Goal: Task Accomplishment & Management: Use online tool/utility

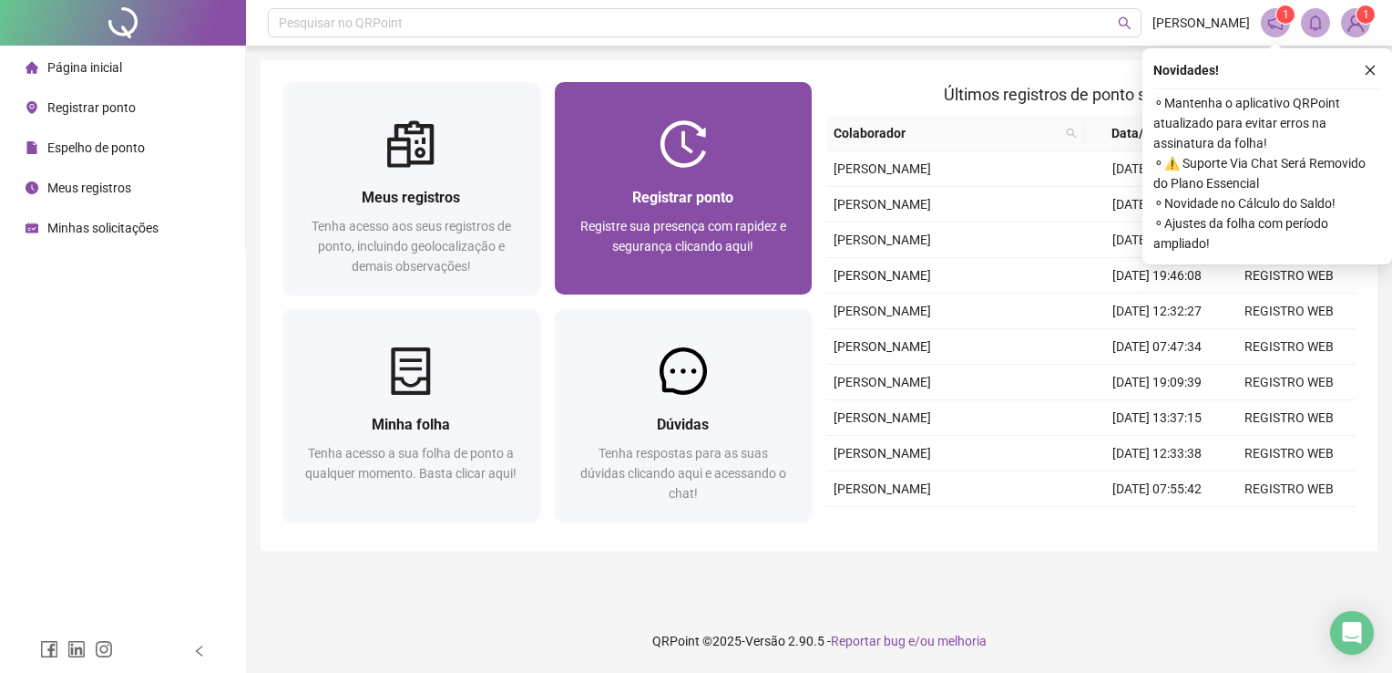
click at [725, 165] on div at bounding box center [684, 143] width 258 height 47
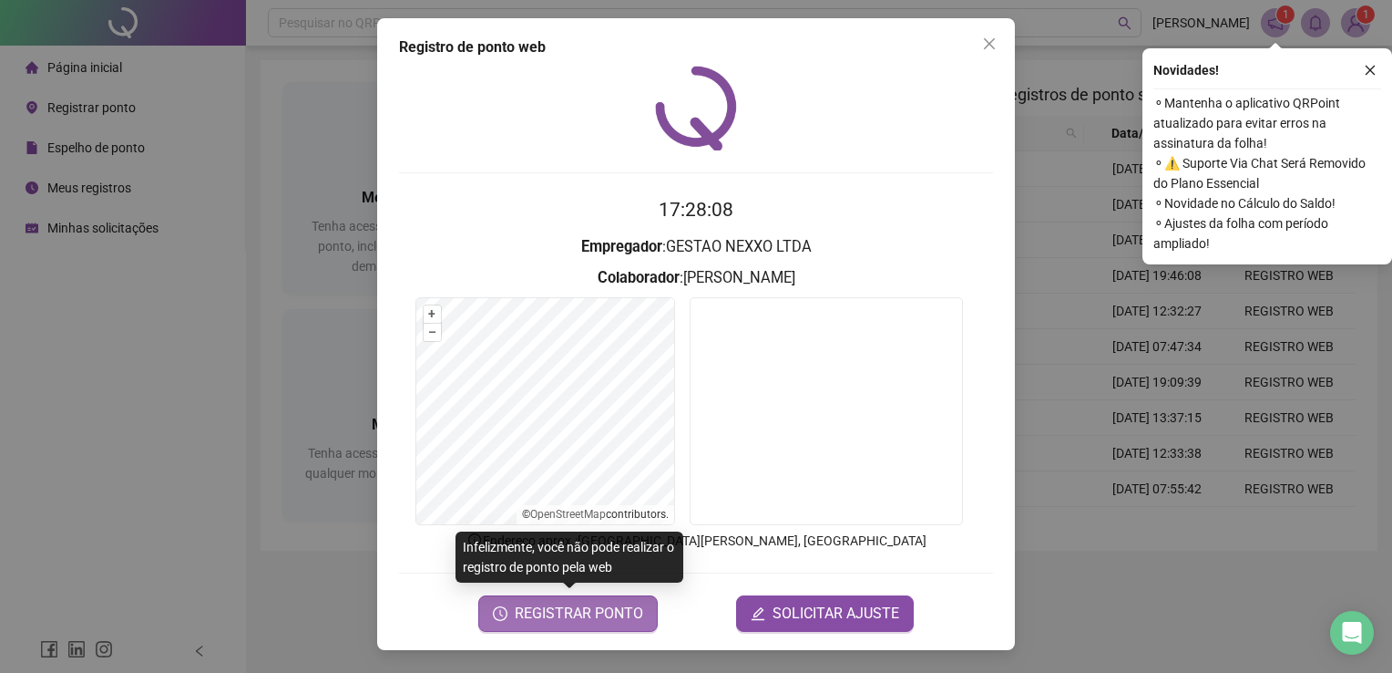
click at [629, 624] on button "REGISTRAR PONTO" at bounding box center [568, 613] width 180 height 36
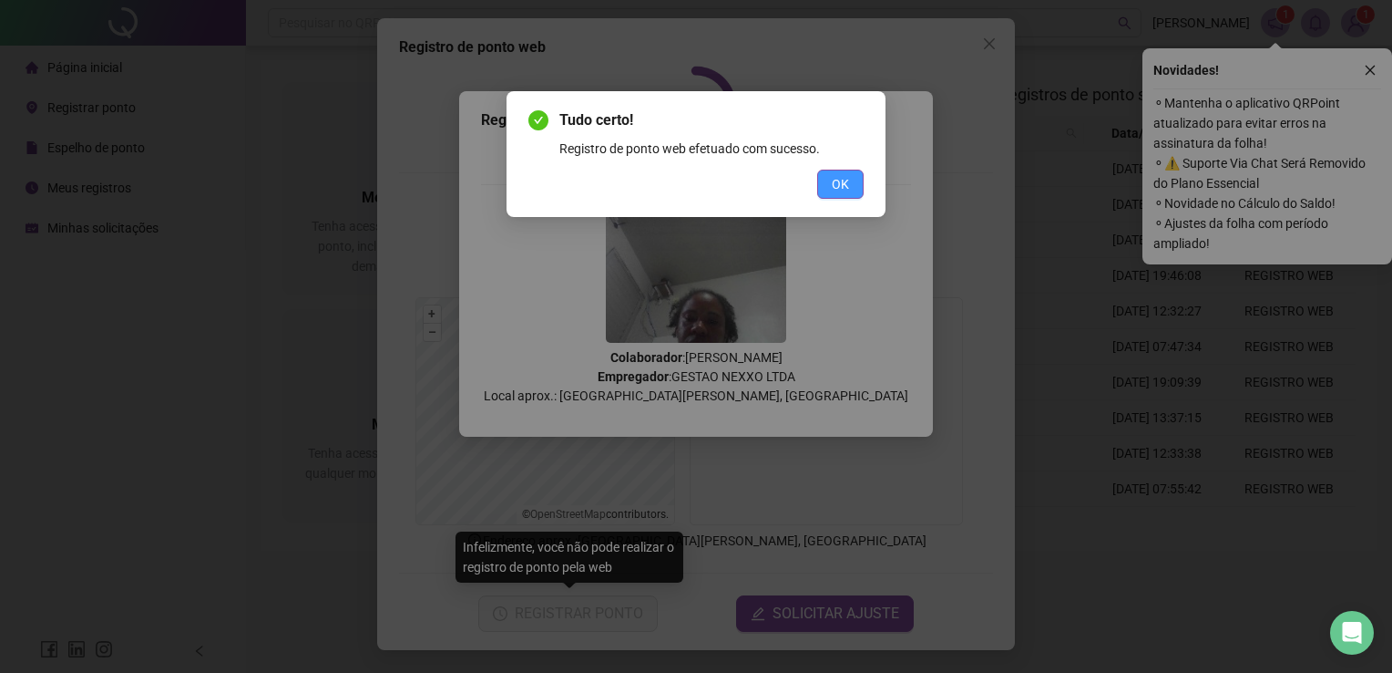
click at [827, 181] on button "OK" at bounding box center [840, 183] width 46 height 29
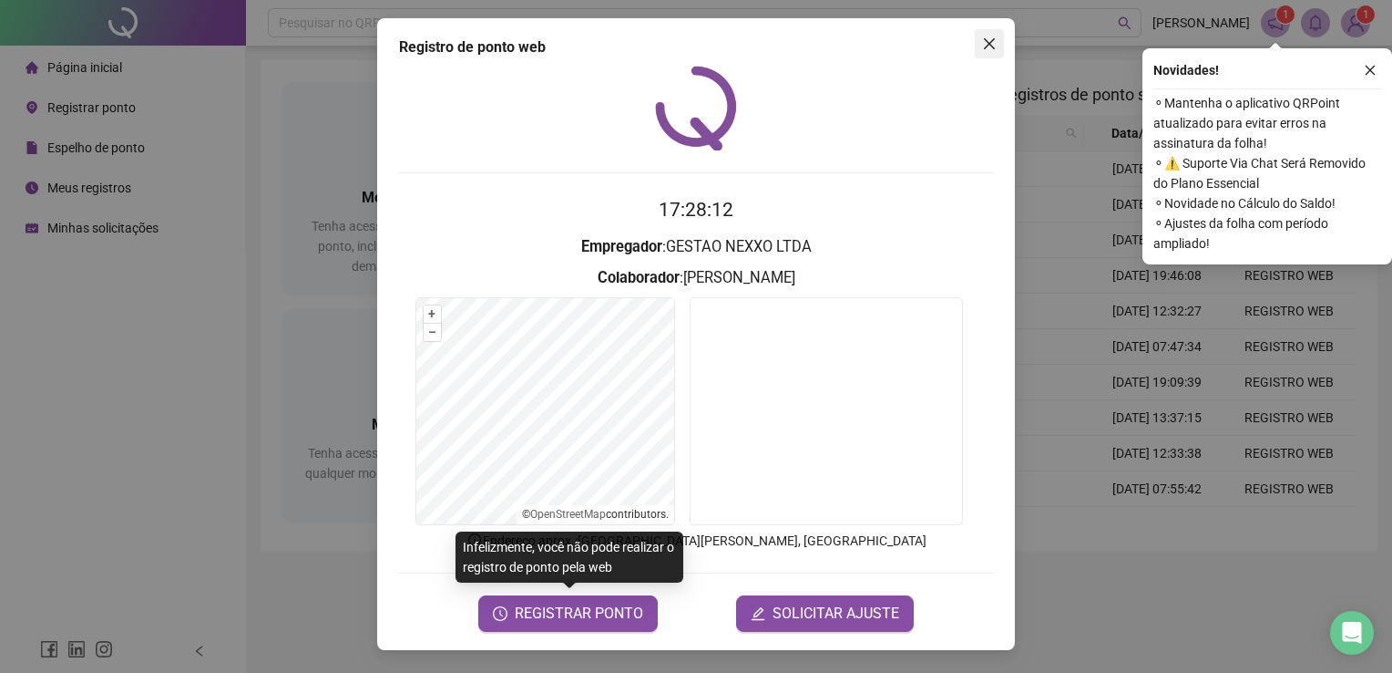
click at [991, 37] on icon "close" at bounding box center [989, 43] width 15 height 15
